Goal: Information Seeking & Learning: Learn about a topic

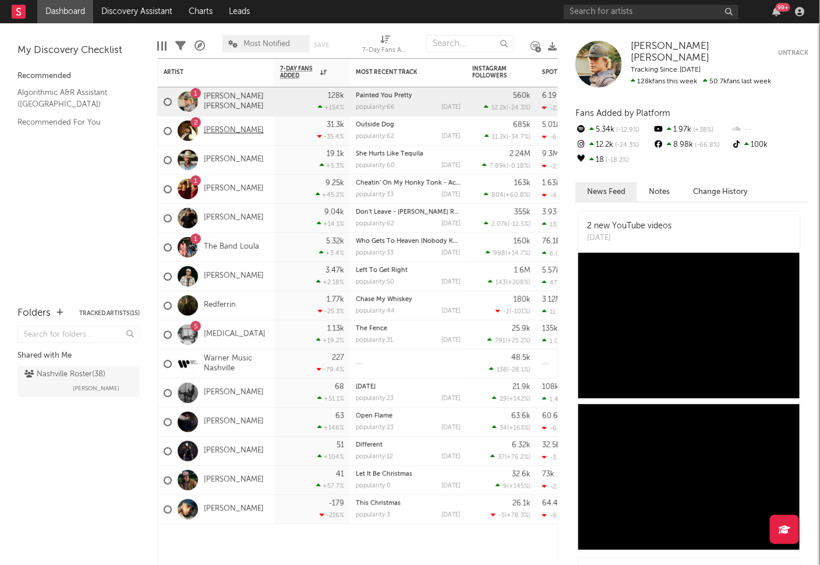
click at [230, 129] on link "[PERSON_NAME]" at bounding box center [234, 131] width 60 height 10
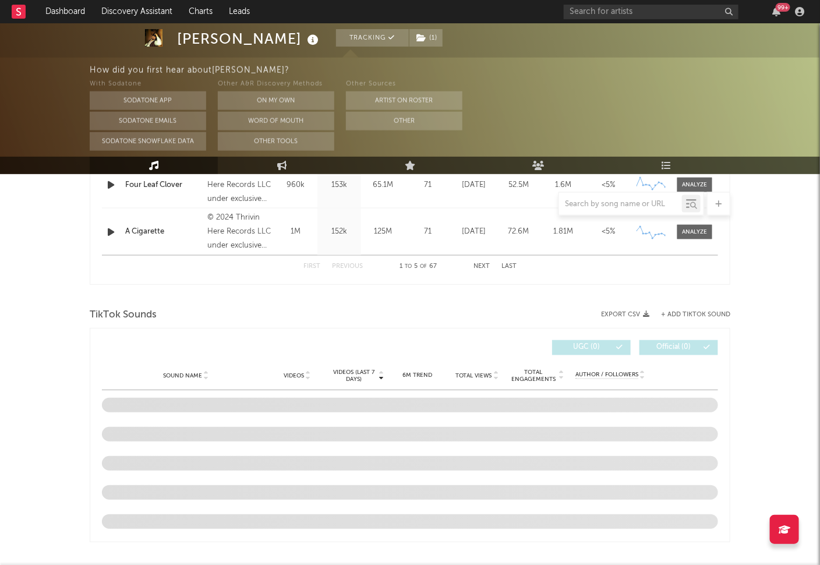
select select "6m"
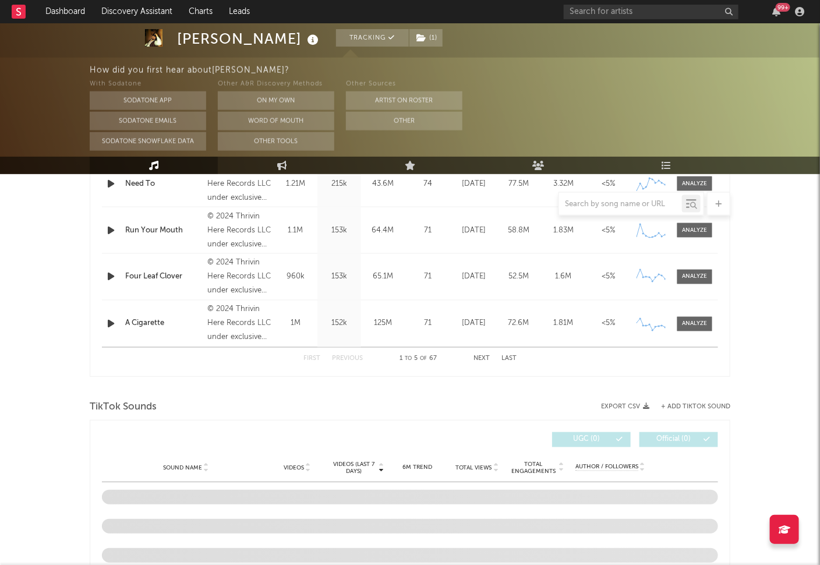
scroll to position [783, 0]
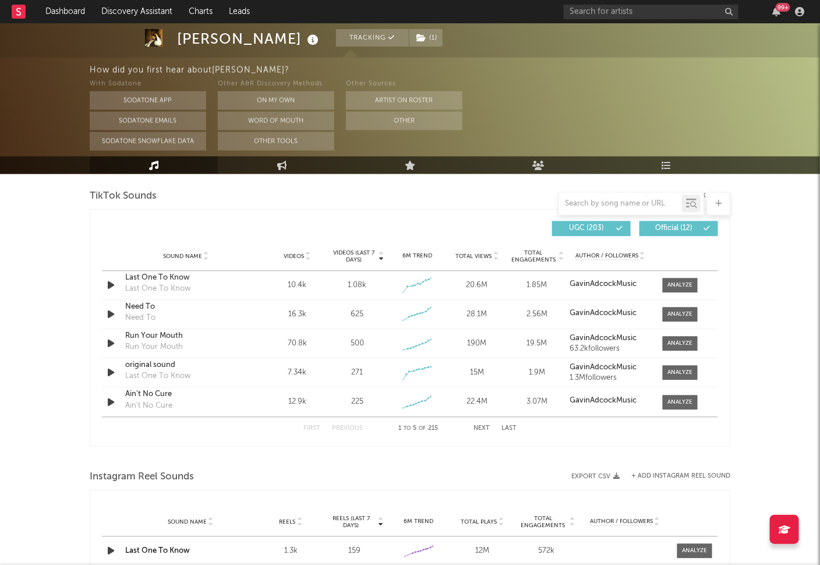
click at [486, 430] on button "Next" at bounding box center [481, 429] width 16 height 6
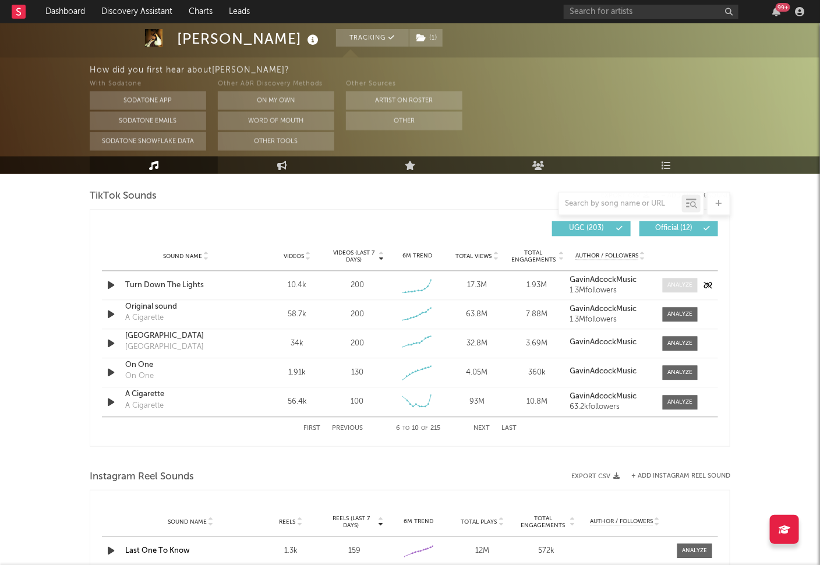
click at [672, 291] on span at bounding box center [680, 285] width 35 height 15
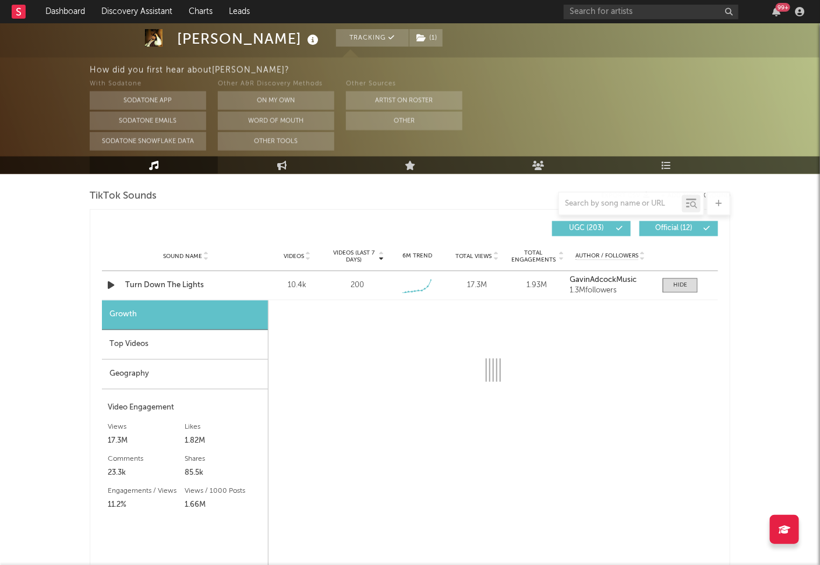
select select "1w"
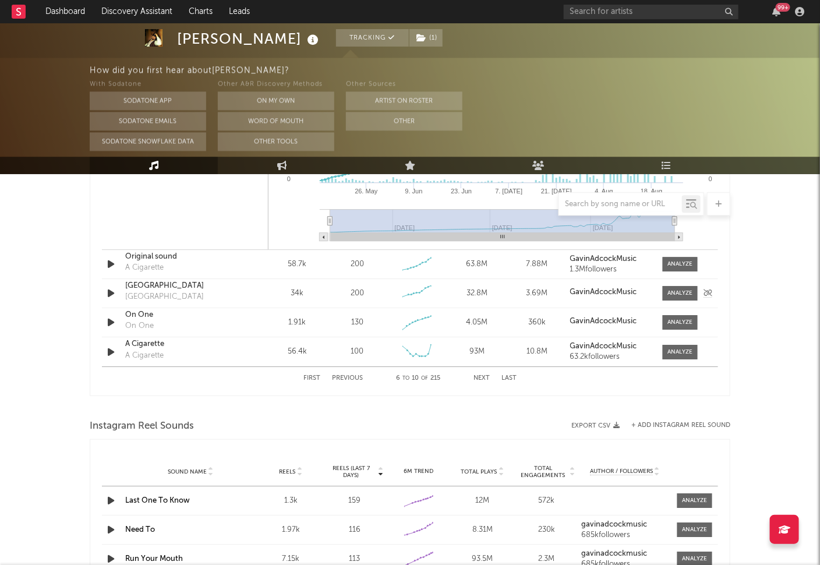
scroll to position [812, 0]
